Goal: Obtain resource: Download file/media

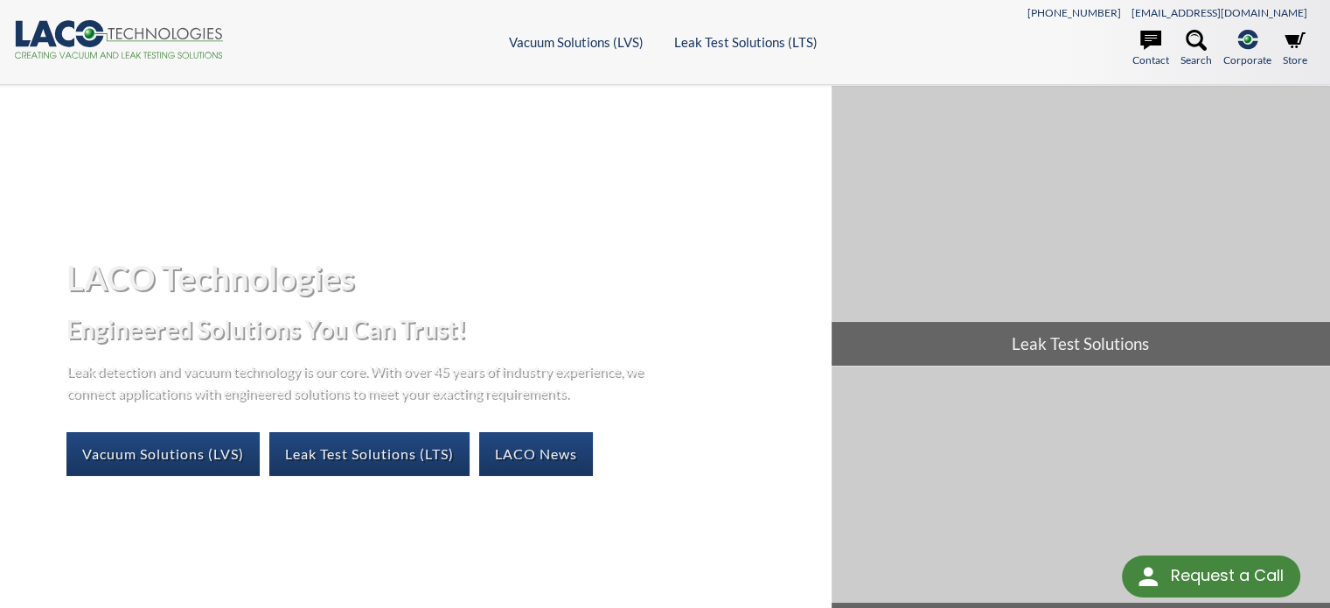
select select "Language Translate Widget"
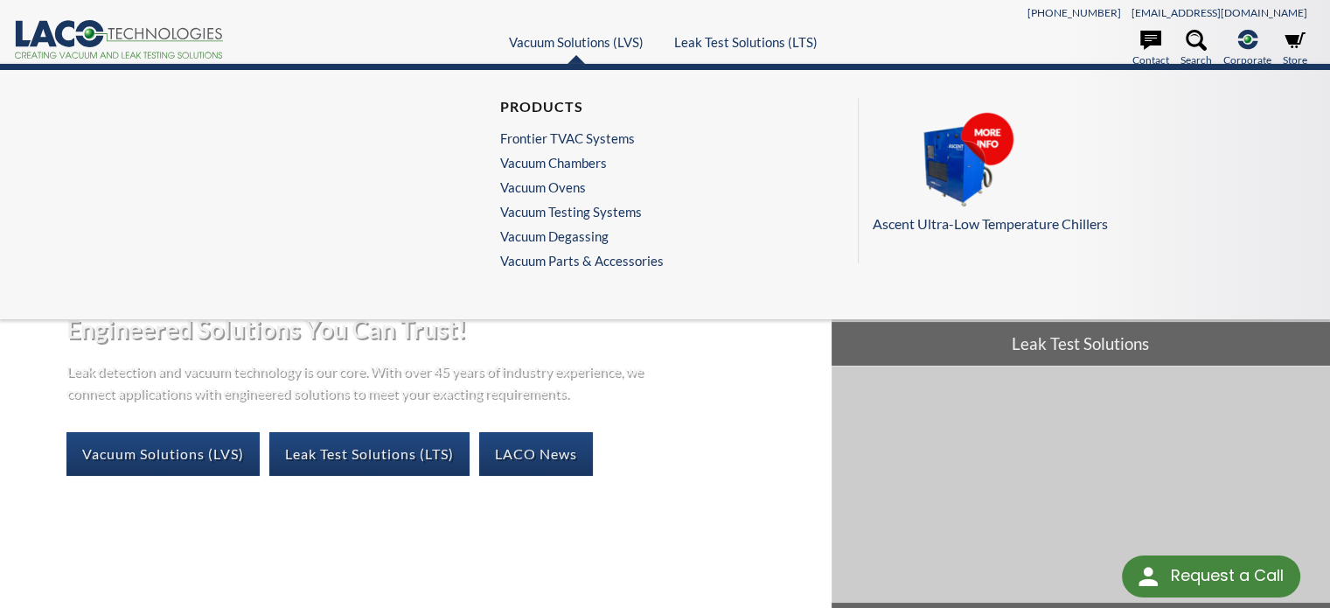
click at [581, 170] on ul "Products Frontier TVAC Systems Vacuum Chambers Vacuum Ovens Vacuum Testing Syst…" at bounding box center [582, 187] width 164 height 179
click at [581, 163] on link "Vacuum Chambers" at bounding box center [577, 163] width 155 height 16
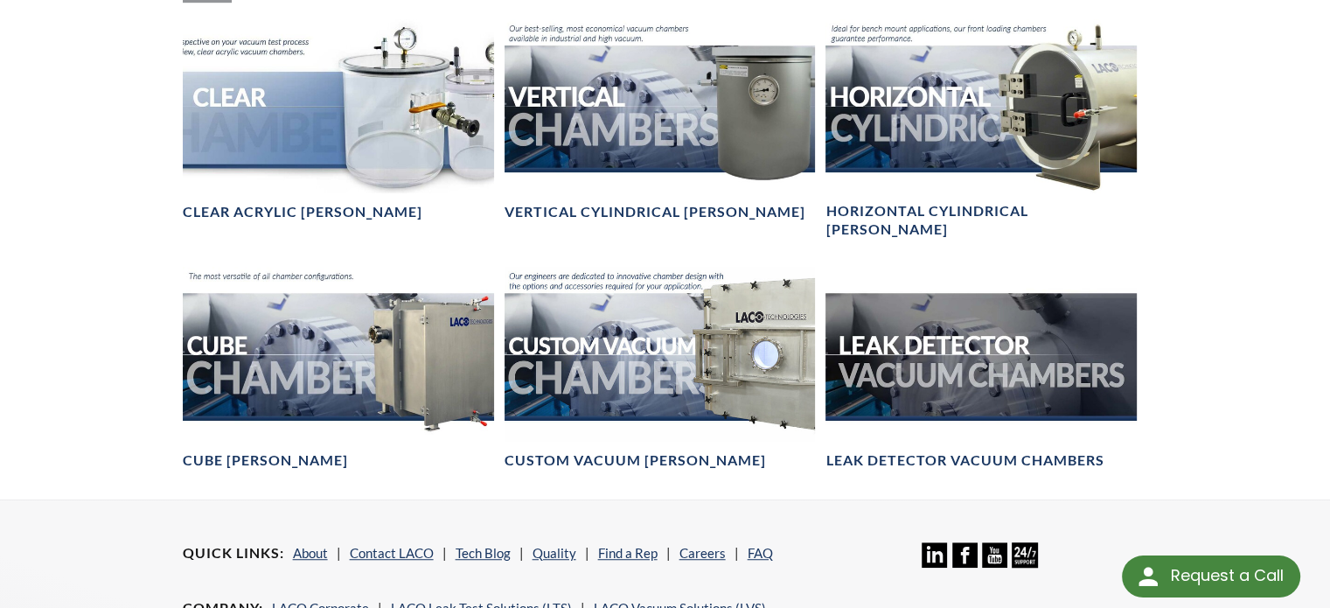
scroll to position [1032, 0]
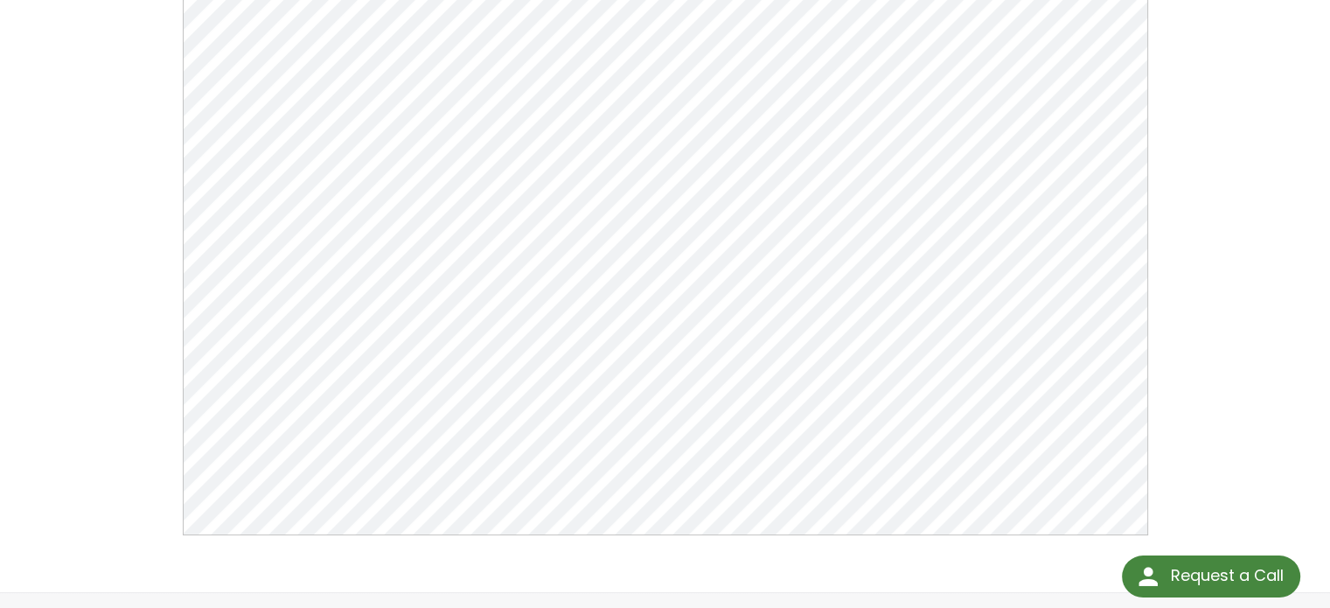
scroll to position [262, 0]
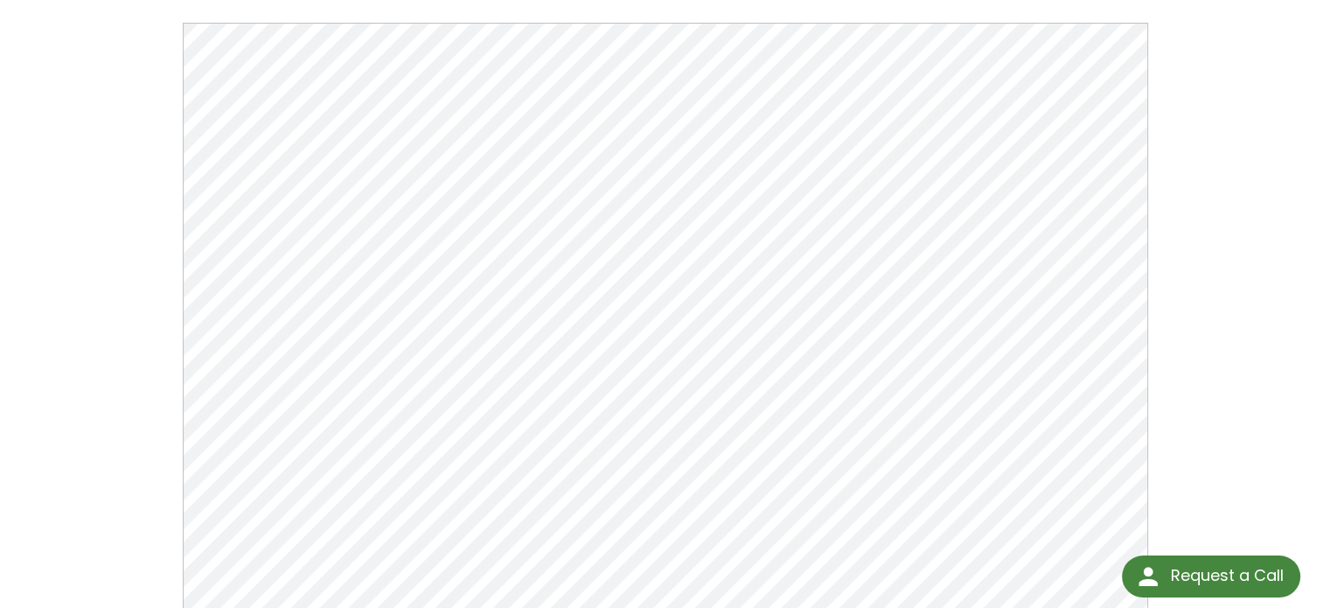
scroll to position [175, 0]
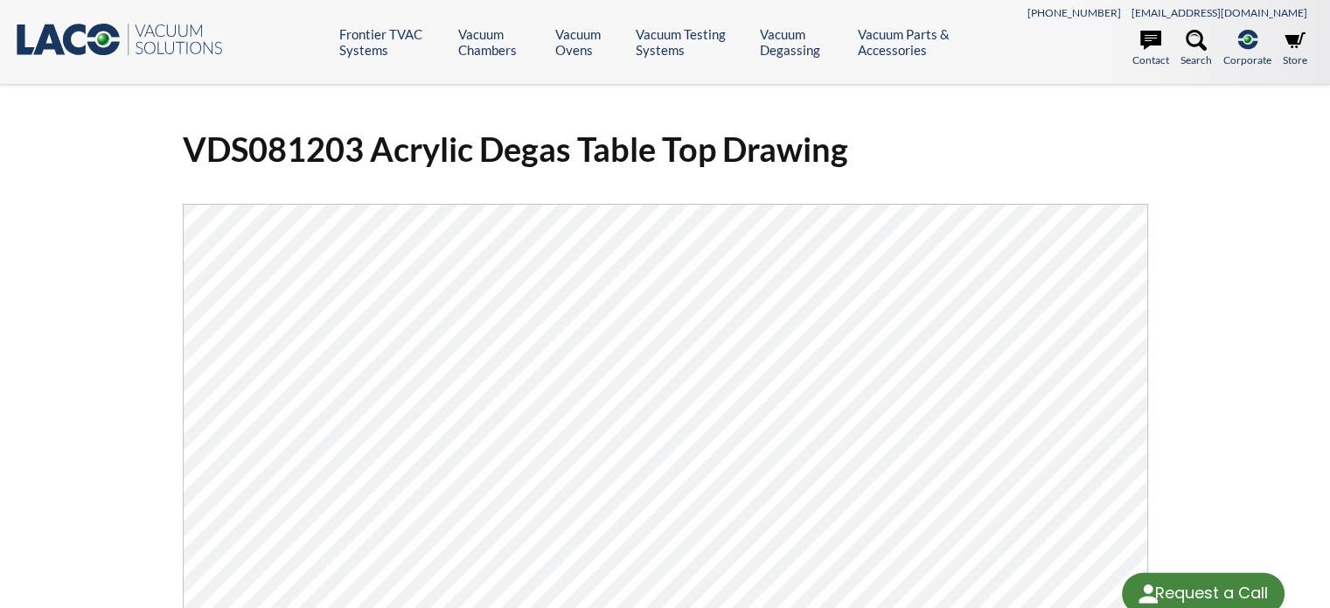
select select "Language Translate Widget"
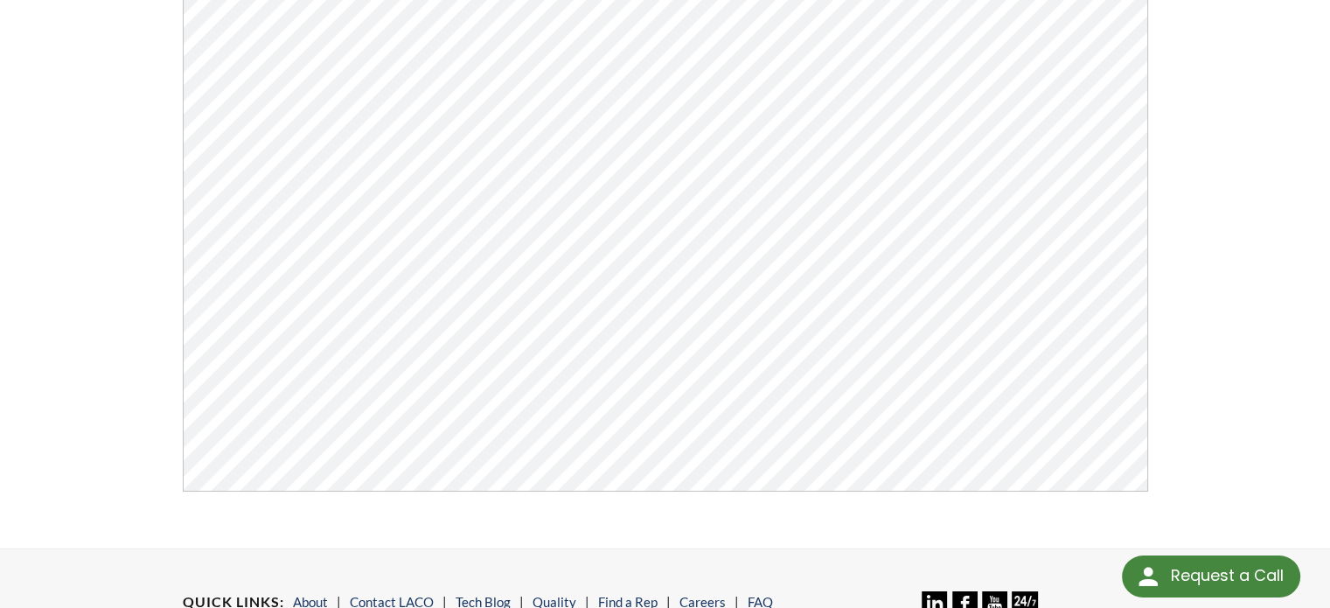
scroll to position [350, 0]
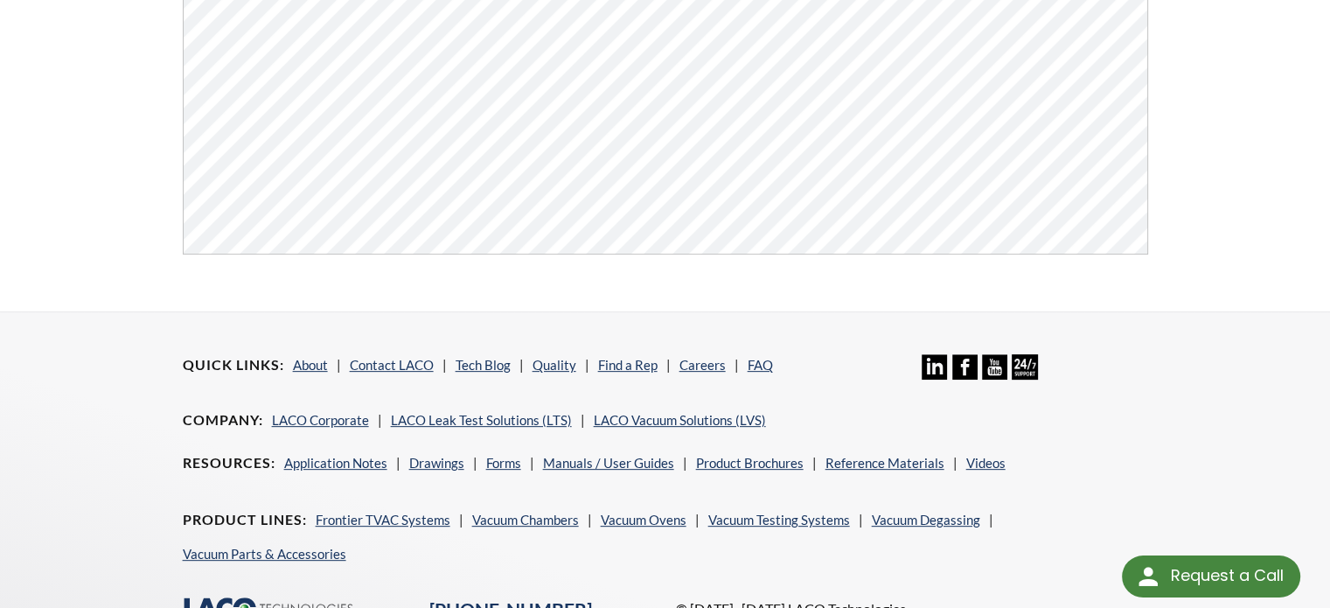
scroll to position [612, 0]
